Goal: Task Accomplishment & Management: Use online tool/utility

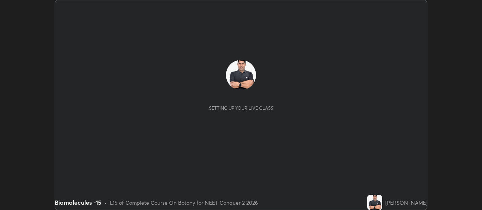
scroll to position [210, 482]
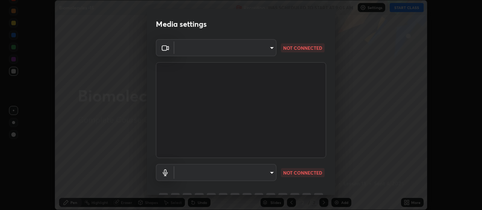
type input "b32c73f9f7383dfd5894755b812e900e91b535440668f828b547b286affdb2a7"
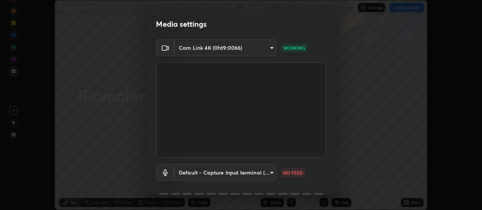
click at [258, 176] on body "Erase all Biomolecules -15 Recording WAS SCHEDULED TO START AT 9:05 AM Settings…" at bounding box center [241, 105] width 482 height 210
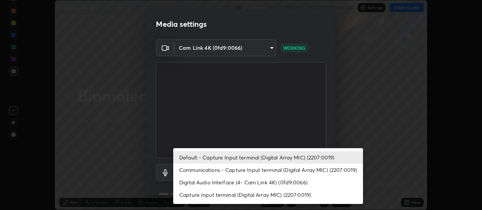
click at [266, 171] on li "Communications - Capture Input terminal (Digital Array MIC) (2207:0019)" at bounding box center [268, 170] width 190 height 12
type input "communications"
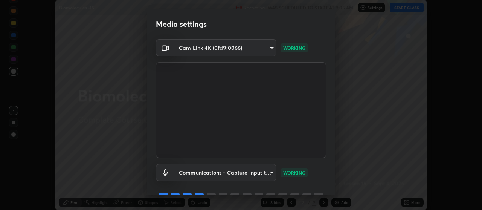
scroll to position [37, 0]
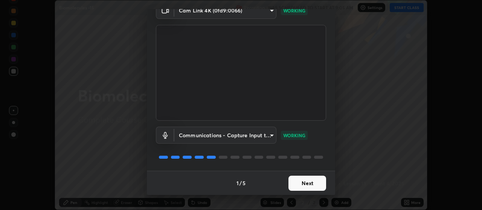
click at [307, 186] on button "Next" at bounding box center [308, 183] width 38 height 15
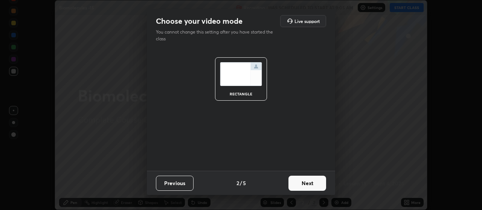
click at [313, 185] on button "Next" at bounding box center [308, 183] width 38 height 15
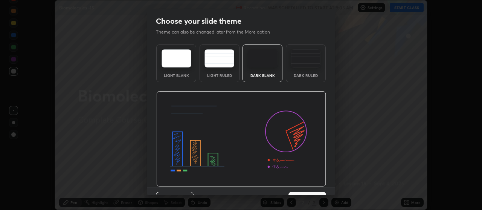
scroll to position [16, 0]
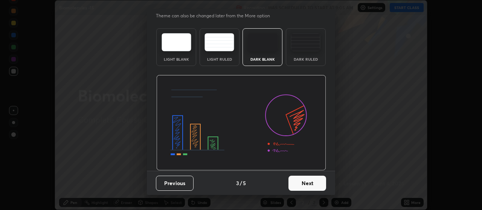
click at [312, 184] on button "Next" at bounding box center [308, 183] width 38 height 15
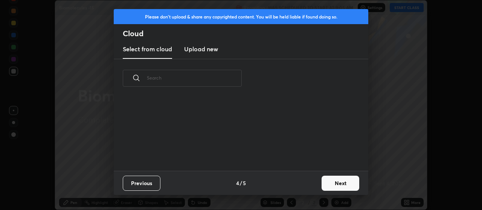
click at [336, 187] on button "Next" at bounding box center [341, 183] width 38 height 15
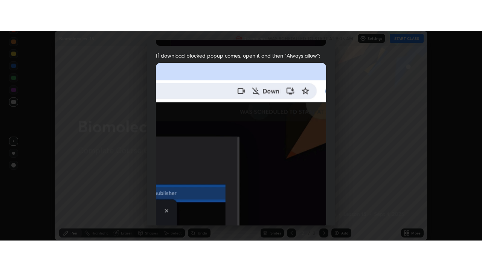
scroll to position [191, 0]
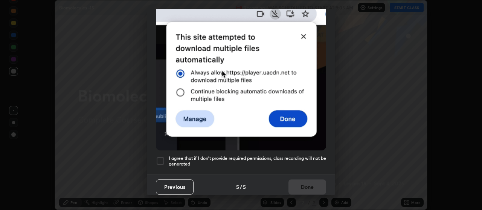
click at [161, 157] on div at bounding box center [160, 160] width 9 height 9
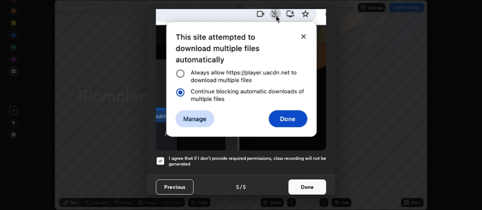
click at [307, 183] on button "Done" at bounding box center [308, 186] width 38 height 15
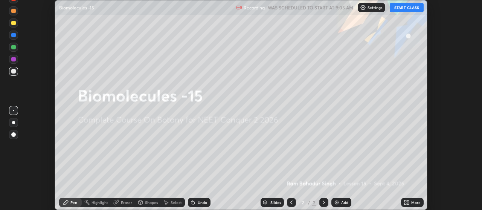
click at [401, 9] on button "START CLASS" at bounding box center [407, 7] width 34 height 9
click at [408, 203] on icon at bounding box center [408, 204] width 2 height 2
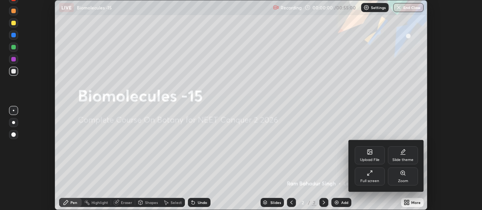
click at [373, 179] on div "Full screen" at bounding box center [370, 181] width 19 height 4
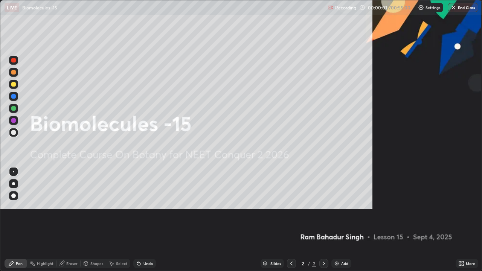
scroll to position [271, 482]
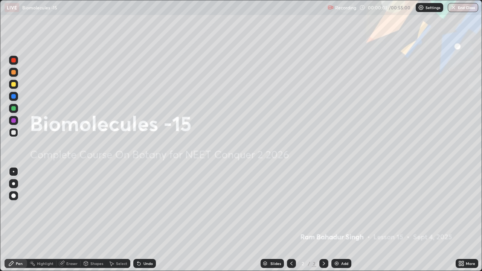
click at [336, 210] on img at bounding box center [337, 264] width 6 height 6
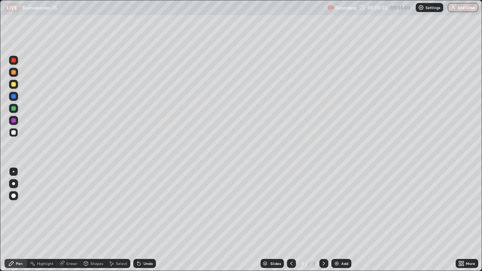
click at [335, 210] on img at bounding box center [337, 264] width 6 height 6
click at [336, 210] on img at bounding box center [337, 264] width 6 height 6
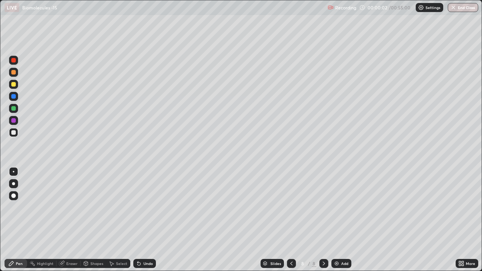
click at [335, 210] on img at bounding box center [337, 264] width 6 height 6
click at [336, 210] on img at bounding box center [337, 264] width 6 height 6
click at [335, 210] on img at bounding box center [337, 264] width 6 height 6
click at [291, 210] on icon at bounding box center [292, 264] width 6 height 6
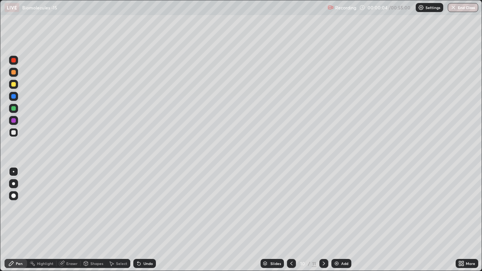
click at [291, 210] on icon at bounding box center [292, 264] width 6 height 6
click at [292, 210] on icon at bounding box center [292, 264] width 6 height 6
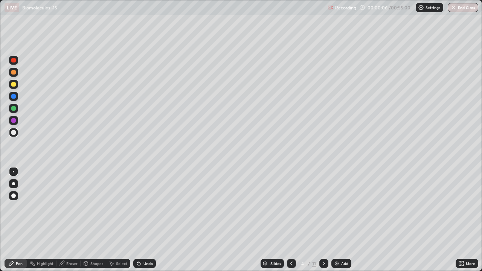
click at [291, 210] on icon at bounding box center [292, 264] width 6 height 6
click at [15, 86] on div at bounding box center [13, 84] width 9 height 9
click at [323, 210] on icon at bounding box center [324, 264] width 2 height 4
click at [324, 210] on icon at bounding box center [324, 264] width 6 height 6
click at [291, 210] on icon at bounding box center [292, 264] width 2 height 4
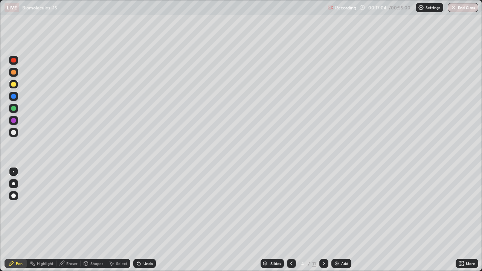
click at [13, 109] on div at bounding box center [13, 108] width 5 height 5
click at [14, 83] on div at bounding box center [13, 84] width 5 height 5
click at [14, 108] on div at bounding box center [13, 108] width 5 height 5
click at [12, 86] on div at bounding box center [13, 84] width 5 height 5
click at [69, 210] on div "Eraser" at bounding box center [71, 264] width 11 height 4
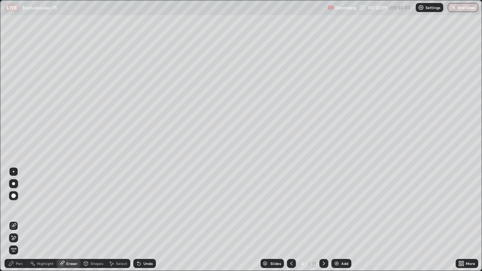
click at [18, 210] on div "Pen" at bounding box center [19, 264] width 7 height 4
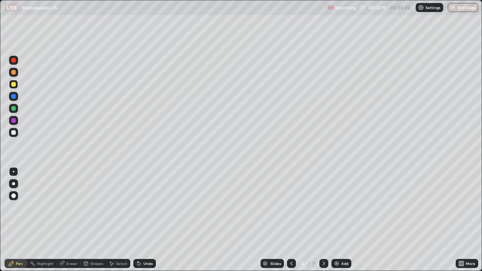
click at [15, 109] on div at bounding box center [13, 108] width 5 height 5
click at [15, 84] on div at bounding box center [13, 84] width 5 height 5
click at [14, 109] on div at bounding box center [13, 108] width 5 height 5
click at [325, 210] on icon at bounding box center [324, 264] width 6 height 6
click at [13, 86] on div at bounding box center [13, 84] width 5 height 5
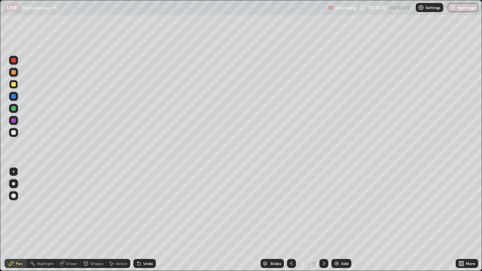
click at [14, 108] on div at bounding box center [13, 108] width 5 height 5
click at [14, 84] on div at bounding box center [13, 84] width 5 height 5
click at [14, 108] on div at bounding box center [13, 108] width 5 height 5
click at [14, 85] on div at bounding box center [13, 84] width 5 height 5
click at [291, 210] on icon at bounding box center [292, 264] width 6 height 6
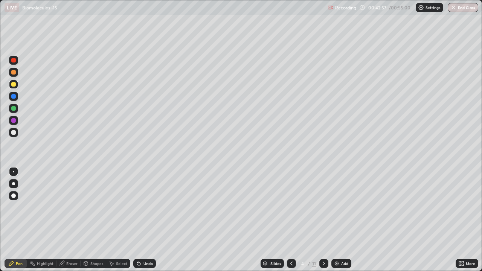
click at [324, 210] on icon at bounding box center [324, 264] width 6 height 6
click at [323, 210] on icon at bounding box center [324, 264] width 6 height 6
click at [14, 110] on div at bounding box center [13, 108] width 5 height 5
click at [62, 210] on icon at bounding box center [61, 263] width 5 height 5
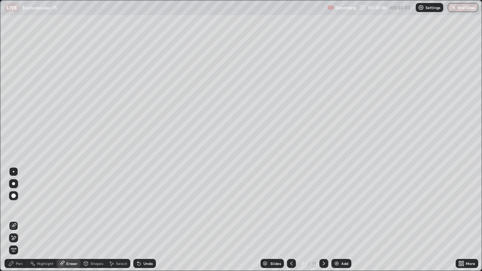
click at [18, 210] on div "Pen" at bounding box center [16, 263] width 23 height 9
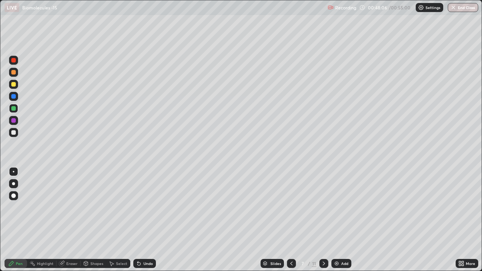
click at [67, 210] on div "Eraser" at bounding box center [69, 263] width 24 height 9
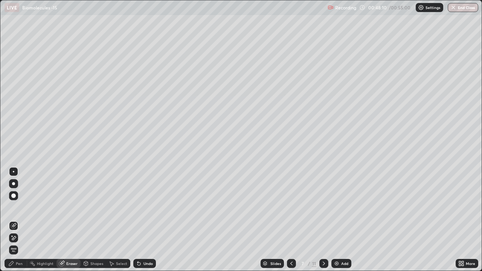
click at [17, 210] on div "Pen" at bounding box center [16, 263] width 23 height 9
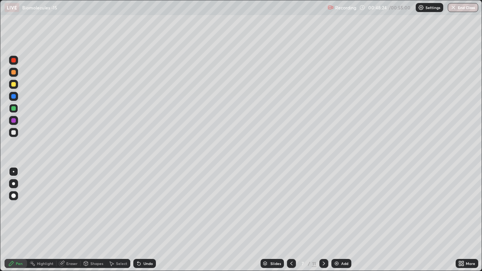
click at [69, 210] on div "Eraser" at bounding box center [71, 264] width 11 height 4
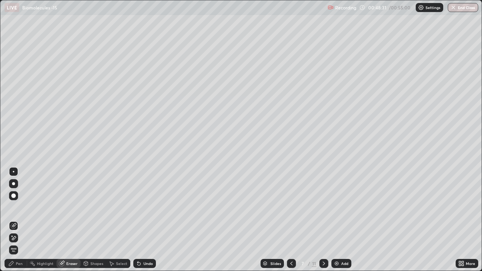
click at [21, 210] on div "Pen" at bounding box center [16, 263] width 23 height 9
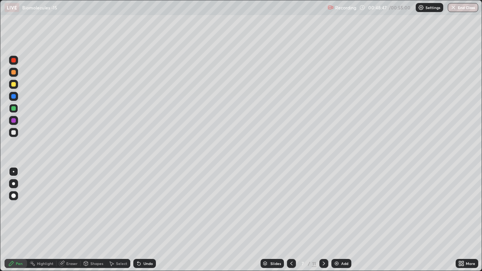
click at [291, 210] on icon at bounding box center [292, 264] width 6 height 6
click at [323, 210] on icon at bounding box center [324, 264] width 6 height 6
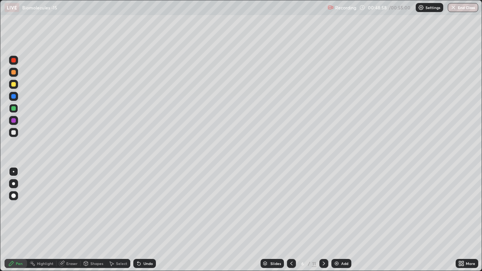
click at [327, 210] on div at bounding box center [324, 263] width 9 height 9
click at [15, 84] on div at bounding box center [13, 84] width 5 height 5
click at [17, 111] on div at bounding box center [13, 108] width 9 height 9
click at [74, 210] on div "Eraser" at bounding box center [71, 264] width 11 height 4
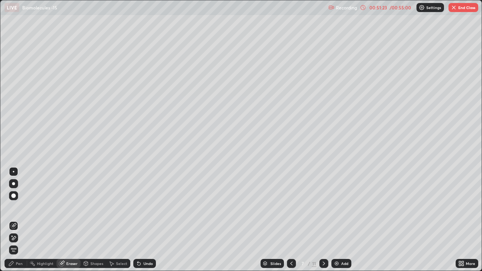
click at [20, 210] on div "Pen" at bounding box center [19, 264] width 7 height 4
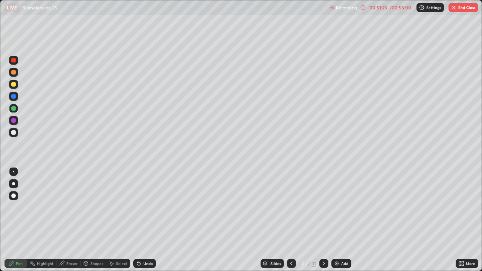
click at [17, 185] on div at bounding box center [13, 183] width 9 height 9
click at [14, 172] on div at bounding box center [14, 172] width 2 height 2
click at [66, 210] on div "Eraser" at bounding box center [69, 263] width 24 height 9
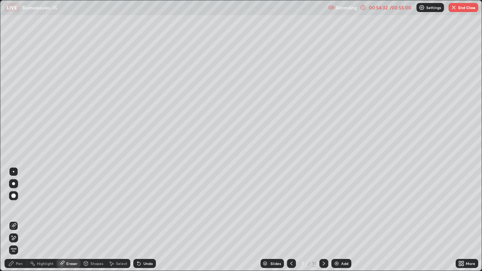
click at [21, 210] on div "Pen" at bounding box center [19, 264] width 7 height 4
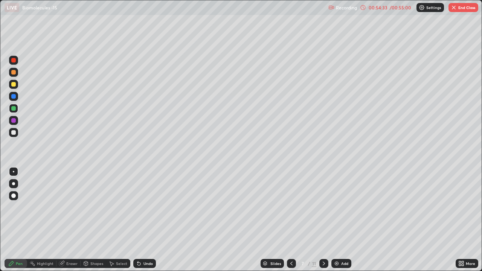
click at [14, 184] on div at bounding box center [13, 183] width 3 height 3
click at [14, 172] on div at bounding box center [14, 172] width 2 height 2
click at [18, 86] on div at bounding box center [13, 84] width 9 height 9
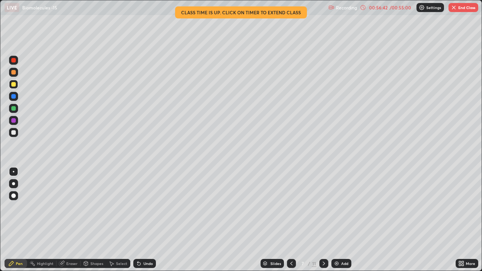
click at [71, 210] on div "Eraser" at bounding box center [69, 263] width 24 height 9
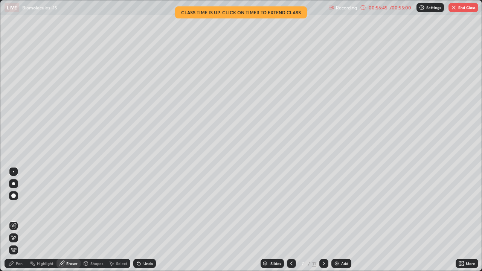
click at [15, 210] on div "Pen" at bounding box center [16, 263] width 23 height 9
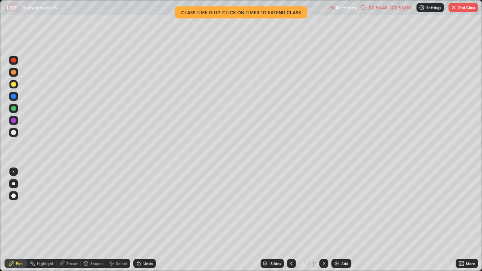
click at [14, 184] on div at bounding box center [13, 183] width 3 height 3
click at [14, 109] on div at bounding box center [13, 108] width 5 height 5
click at [14, 172] on div at bounding box center [14, 172] width 2 height 2
click at [64, 210] on div "Eraser" at bounding box center [69, 263] width 24 height 9
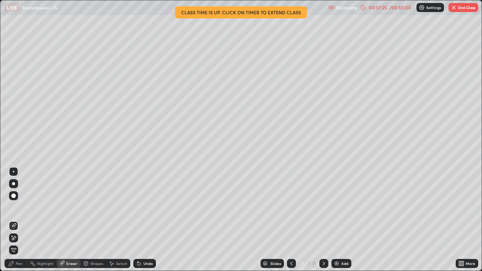
click at [18, 210] on div "Pen" at bounding box center [19, 264] width 7 height 4
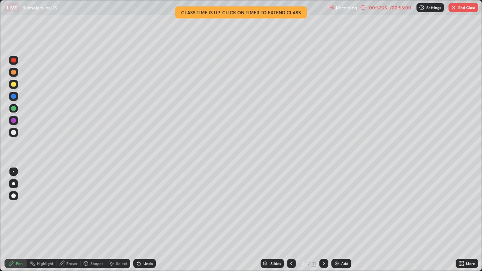
click at [14, 184] on div at bounding box center [13, 183] width 3 height 3
click at [13, 109] on div at bounding box center [13, 108] width 5 height 5
click at [10, 174] on div at bounding box center [13, 171] width 9 height 9
click at [14, 86] on div at bounding box center [13, 84] width 5 height 5
click at [454, 9] on img "button" at bounding box center [454, 8] width 6 height 6
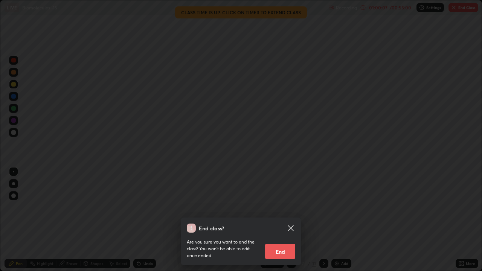
click at [289, 210] on button "End" at bounding box center [280, 251] width 30 height 15
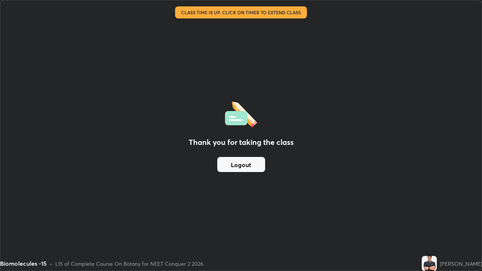
click at [249, 162] on button "Logout" at bounding box center [241, 164] width 48 height 15
